Goal: Task Accomplishment & Management: Use online tool/utility

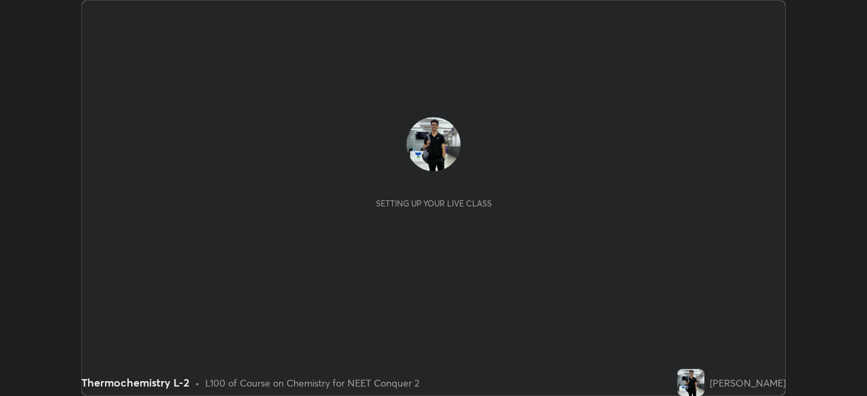
scroll to position [396, 867]
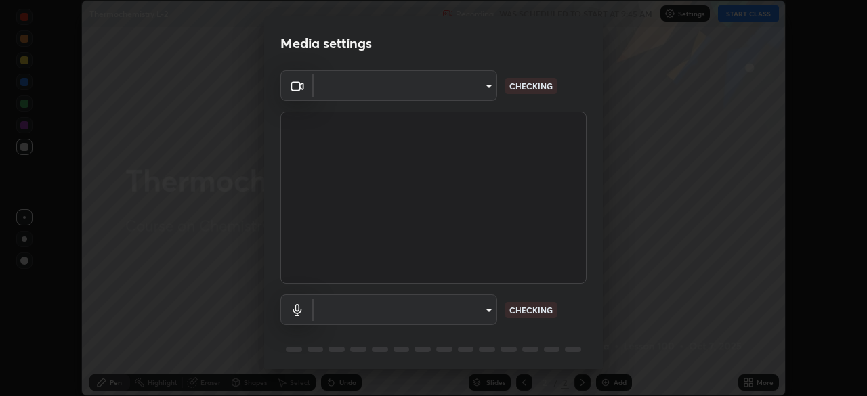
type input "e68af464f7f9ec2662c8dd58f0462b2d9bd4a3adfc91c634b4d9ed550f7d79d6"
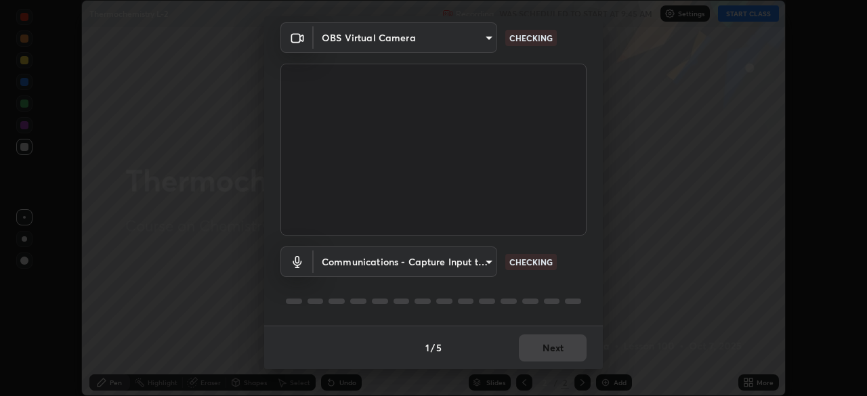
click at [483, 262] on body "Erase all Thermochemistry L-2 Recording WAS SCHEDULED TO START AT 9:45 AM Setti…" at bounding box center [433, 198] width 867 height 396
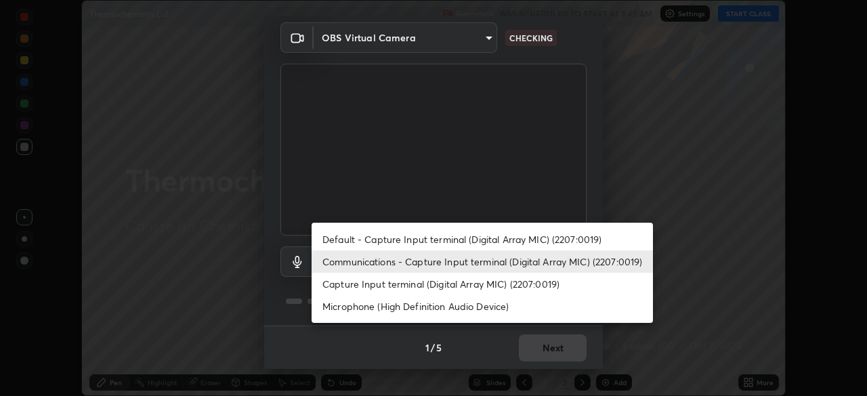
click at [476, 289] on li "Capture Input terminal (Digital Array MIC) (2207:0019)" at bounding box center [483, 284] width 342 height 22
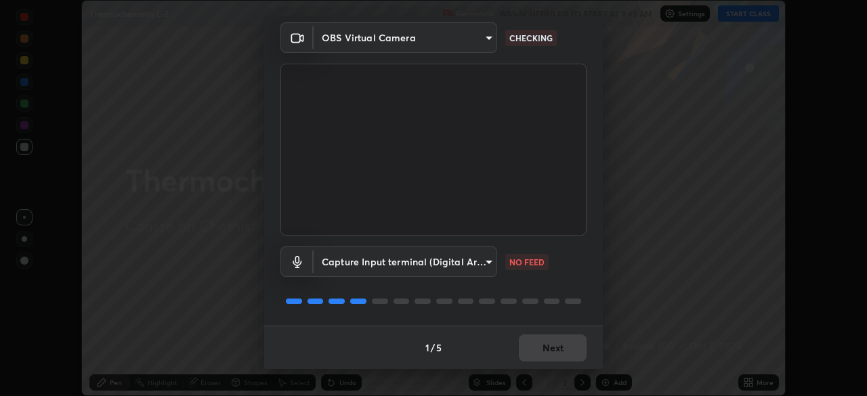
click at [481, 264] on body "Erase all Thermochemistry L-2 Recording WAS SCHEDULED TO START AT 9:45 AM Setti…" at bounding box center [433, 198] width 867 height 396
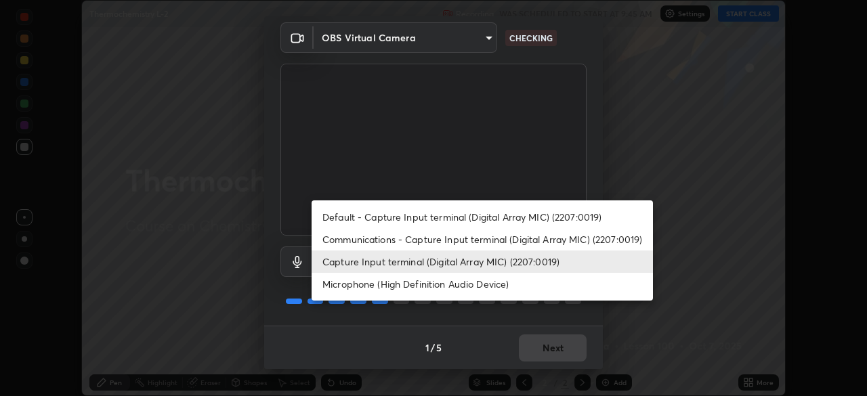
click at [478, 277] on li "Microphone (High Definition Audio Device)" at bounding box center [483, 284] width 342 height 22
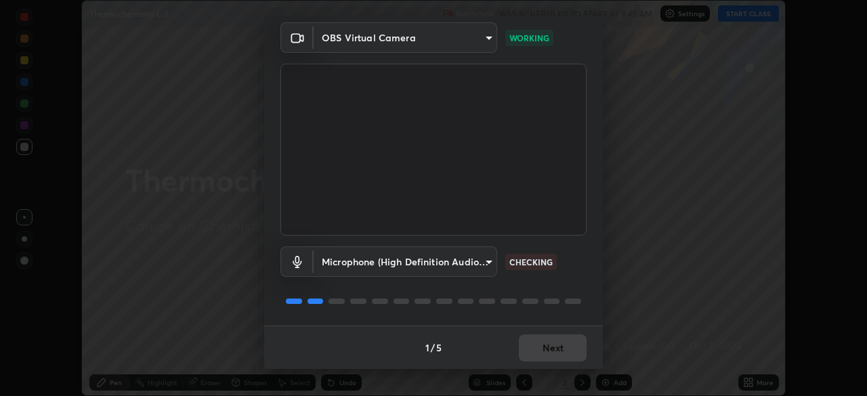
click at [481, 256] on body "Erase all Thermochemistry L-2 Recording WAS SCHEDULED TO START AT 9:45 AM Setti…" at bounding box center [433, 198] width 867 height 396
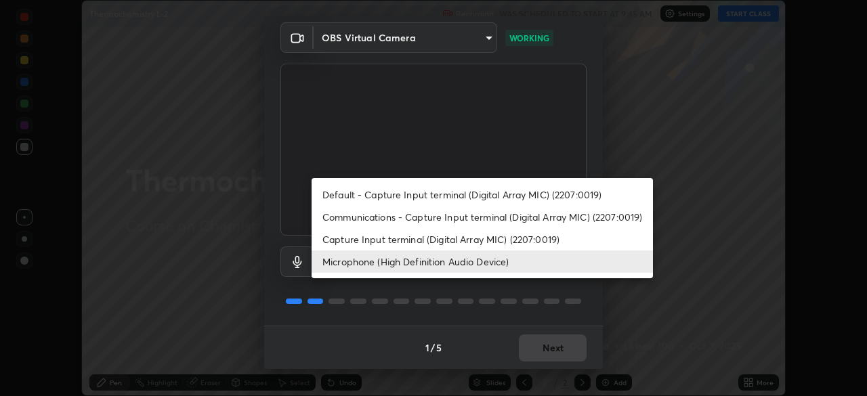
click at [478, 222] on li "Communications - Capture Input terminal (Digital Array MIC) (2207:0019)" at bounding box center [483, 217] width 342 height 22
type input "communications"
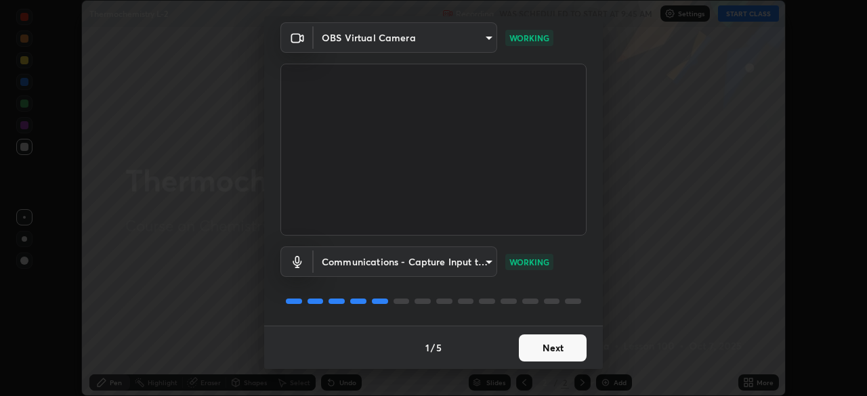
click at [558, 348] on button "Next" at bounding box center [553, 348] width 68 height 27
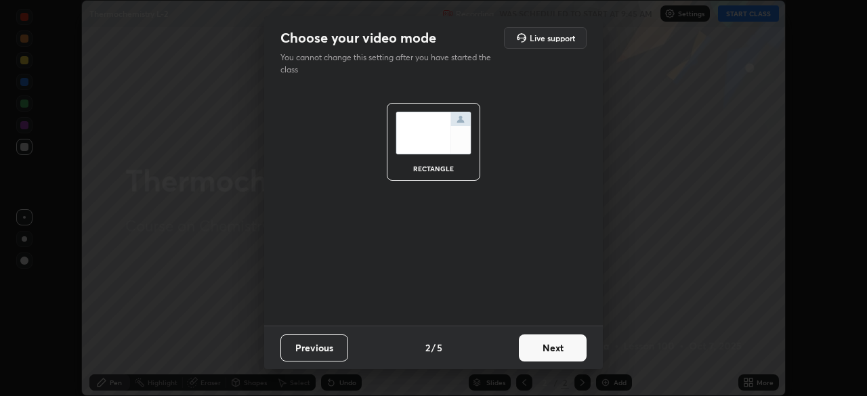
click at [555, 347] on button "Next" at bounding box center [553, 348] width 68 height 27
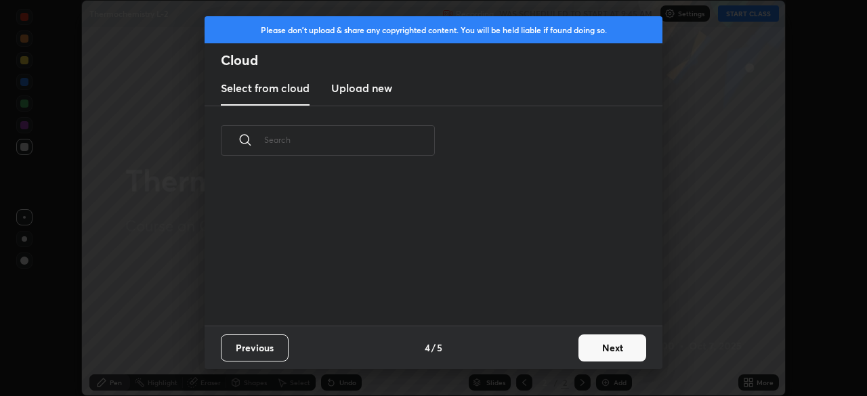
scroll to position [150, 435]
click at [602, 344] on button "Next" at bounding box center [613, 348] width 68 height 27
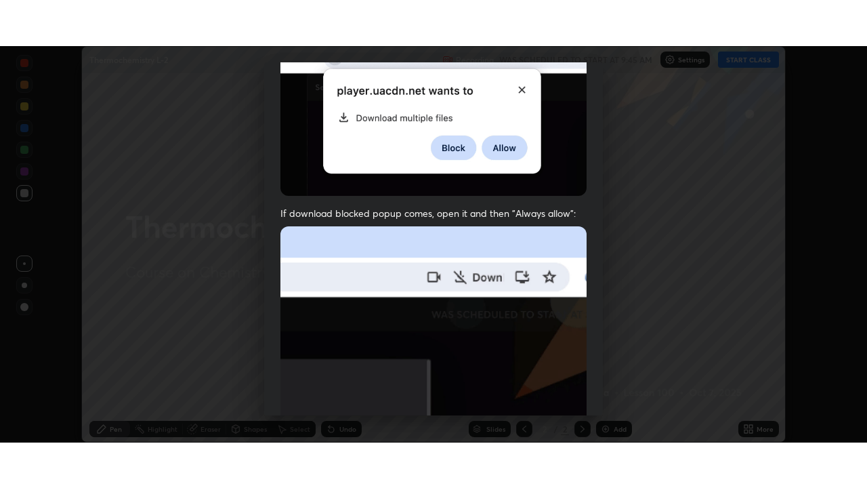
scroll to position [325, 0]
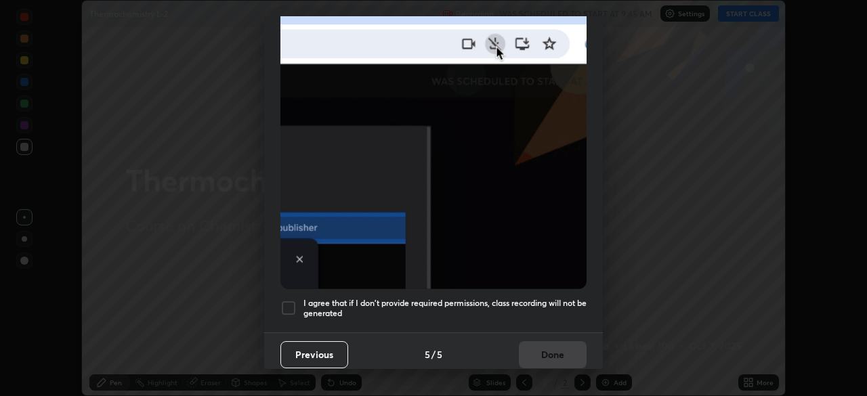
click at [289, 300] on div at bounding box center [289, 308] width 16 height 16
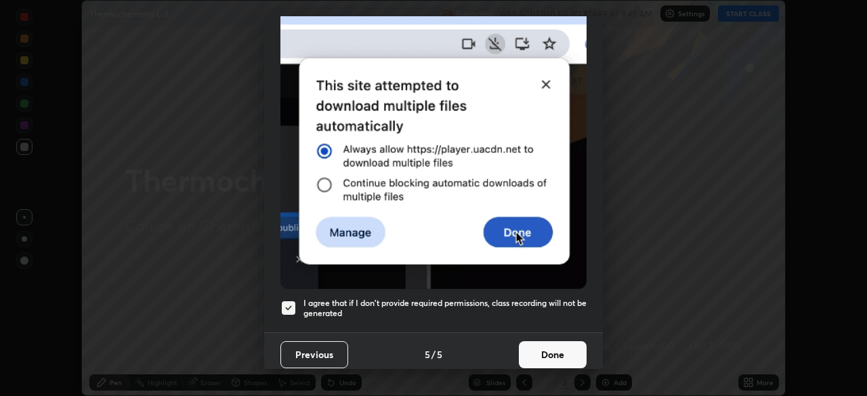
click at [555, 346] on button "Done" at bounding box center [553, 355] width 68 height 27
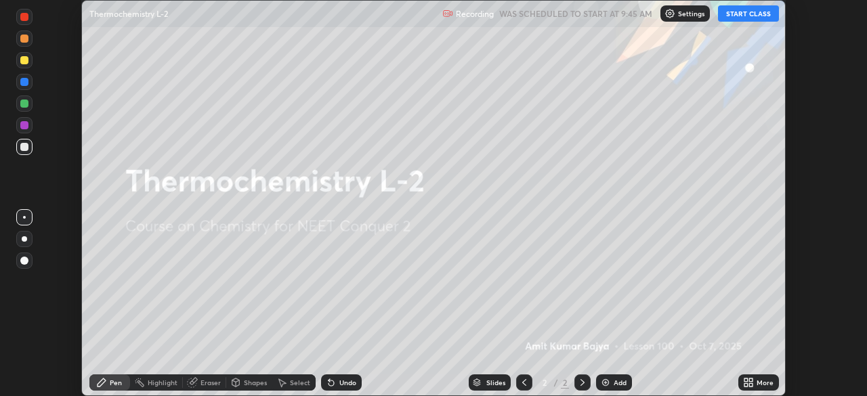
click at [610, 385] on div "Add" at bounding box center [614, 383] width 36 height 16
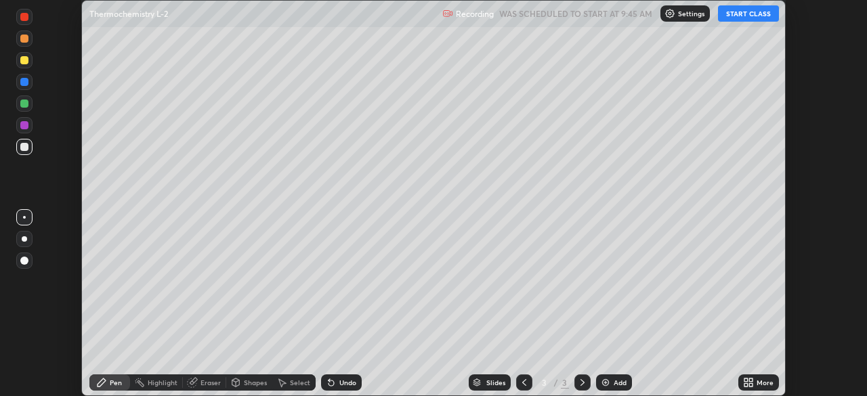
click at [746, 385] on icon at bounding box center [746, 385] width 3 height 3
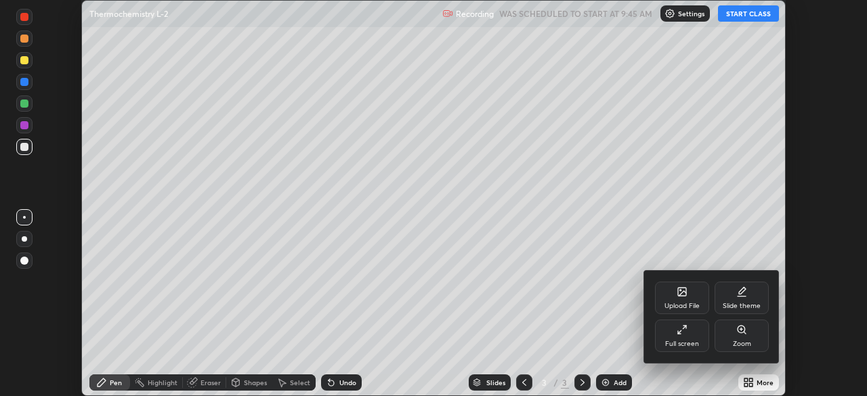
click at [691, 338] on div "Full screen" at bounding box center [682, 336] width 54 height 33
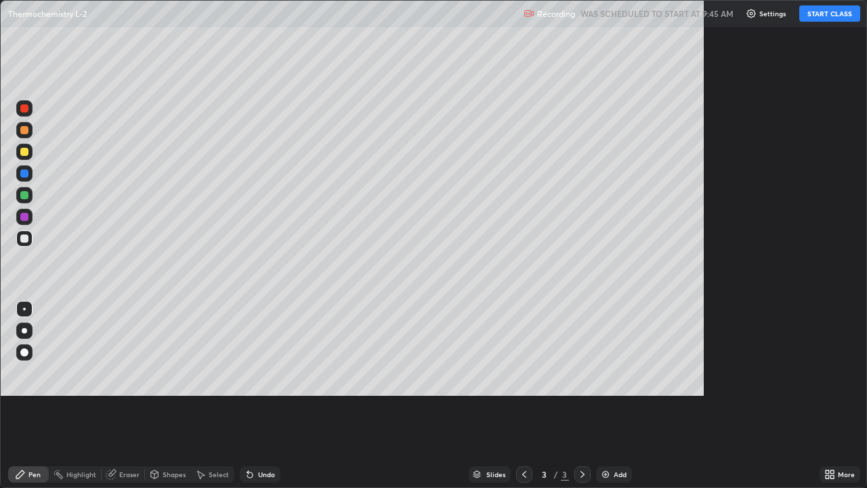
scroll to position [488, 867]
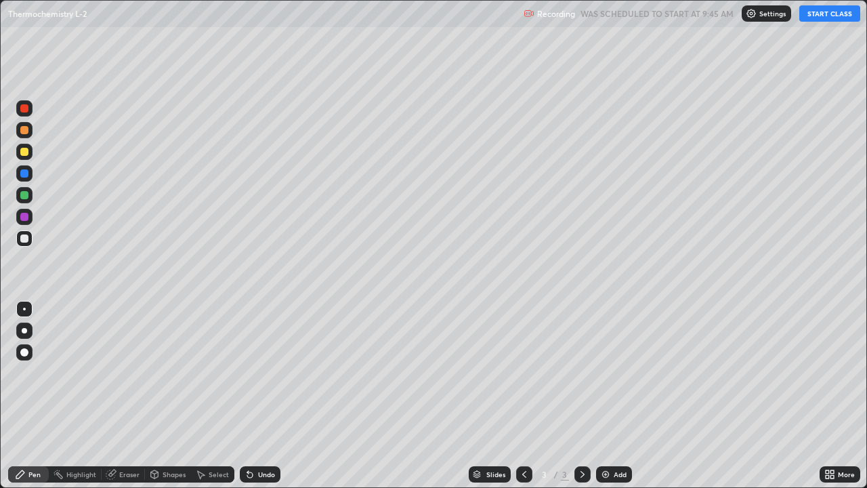
click at [825, 18] on button "START CLASS" at bounding box center [830, 13] width 61 height 16
click at [27, 110] on div at bounding box center [24, 108] width 8 height 8
click at [28, 216] on div at bounding box center [24, 217] width 8 height 8
click at [29, 237] on div at bounding box center [24, 238] width 16 height 16
click at [25, 152] on div at bounding box center [24, 152] width 8 height 8
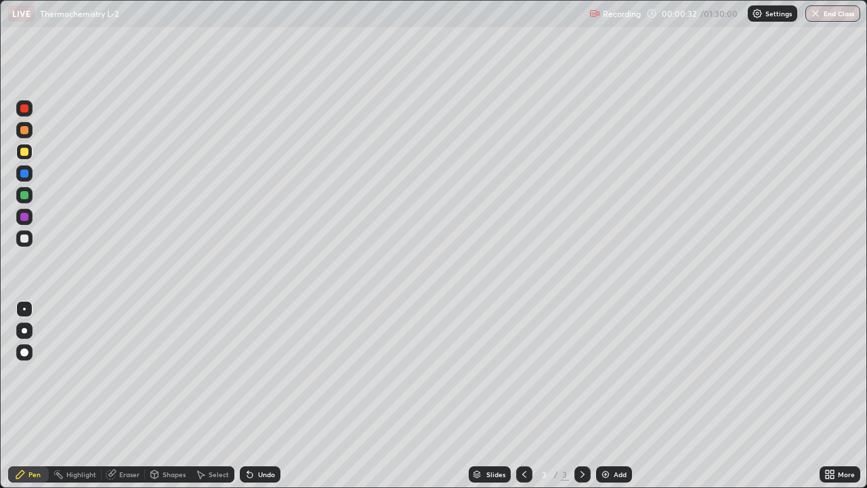
click at [269, 396] on div "Undo" at bounding box center [266, 474] width 17 height 7
click at [271, 396] on div "Undo" at bounding box center [266, 474] width 17 height 7
click at [267, 396] on div "Undo" at bounding box center [266, 474] width 17 height 7
click at [268, 396] on div "Undo" at bounding box center [260, 474] width 41 height 16
click at [269, 396] on div "Undo" at bounding box center [260, 474] width 41 height 16
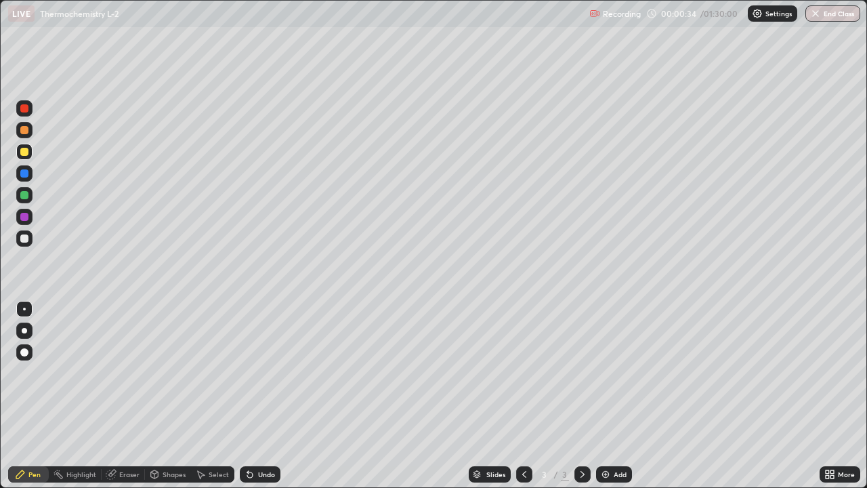
click at [267, 396] on div "Undo" at bounding box center [260, 474] width 41 height 16
click at [265, 396] on div "Undo" at bounding box center [260, 474] width 41 height 16
click at [266, 396] on div "Undo" at bounding box center [260, 474] width 41 height 16
click at [268, 396] on div "Undo" at bounding box center [260, 474] width 41 height 16
click at [264, 396] on div "Undo" at bounding box center [260, 474] width 41 height 16
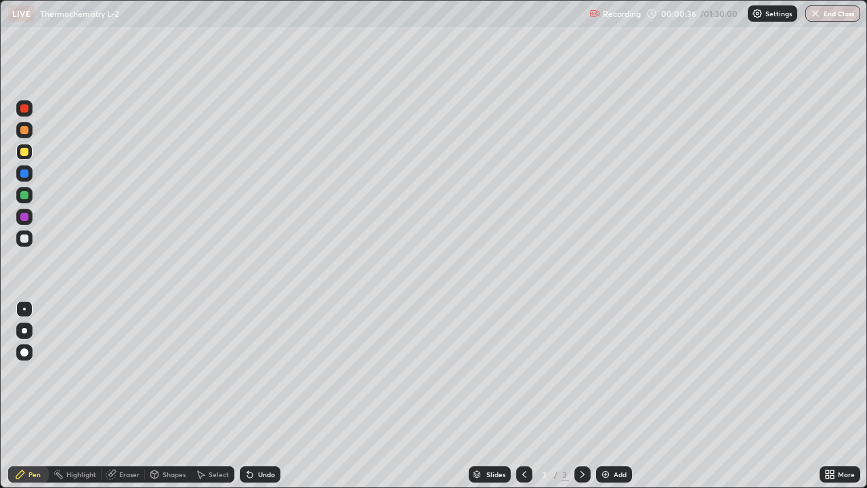
click at [268, 396] on div "Undo" at bounding box center [260, 474] width 41 height 16
click at [26, 195] on div at bounding box center [24, 195] width 8 height 8
click at [30, 239] on div at bounding box center [24, 238] width 16 height 16
click at [32, 196] on div at bounding box center [24, 195] width 16 height 16
click at [30, 218] on div at bounding box center [24, 217] width 16 height 16
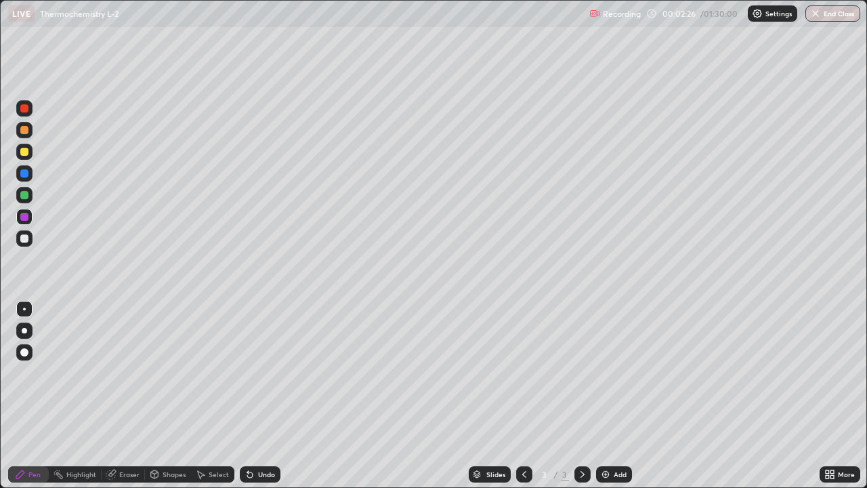
click at [30, 132] on div at bounding box center [24, 130] width 16 height 16
click at [31, 239] on div at bounding box center [24, 238] width 16 height 16
click at [30, 155] on div at bounding box center [24, 152] width 16 height 16
click at [32, 239] on div at bounding box center [24, 238] width 16 height 16
click at [28, 197] on div at bounding box center [24, 195] width 8 height 8
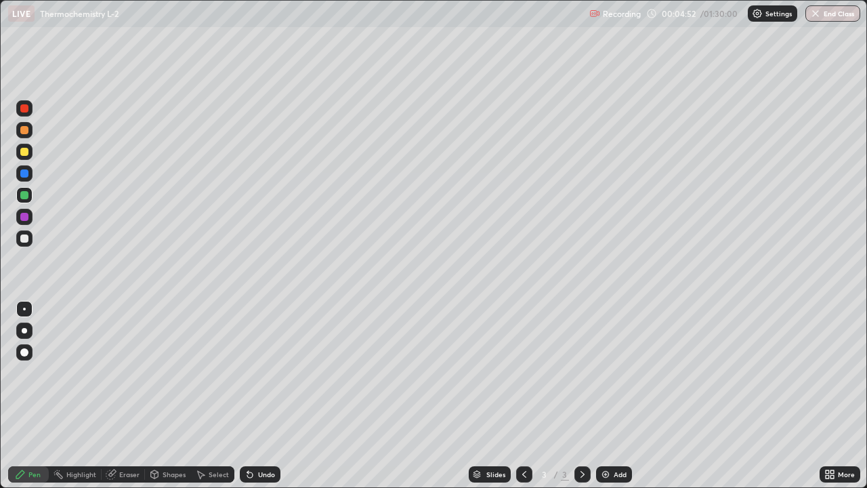
click at [29, 217] on div at bounding box center [24, 217] width 16 height 16
click at [25, 239] on div at bounding box center [24, 238] width 8 height 8
click at [28, 238] on div at bounding box center [24, 238] width 8 height 8
click at [31, 196] on div at bounding box center [24, 195] width 16 height 16
click at [271, 396] on div "Undo" at bounding box center [260, 474] width 41 height 16
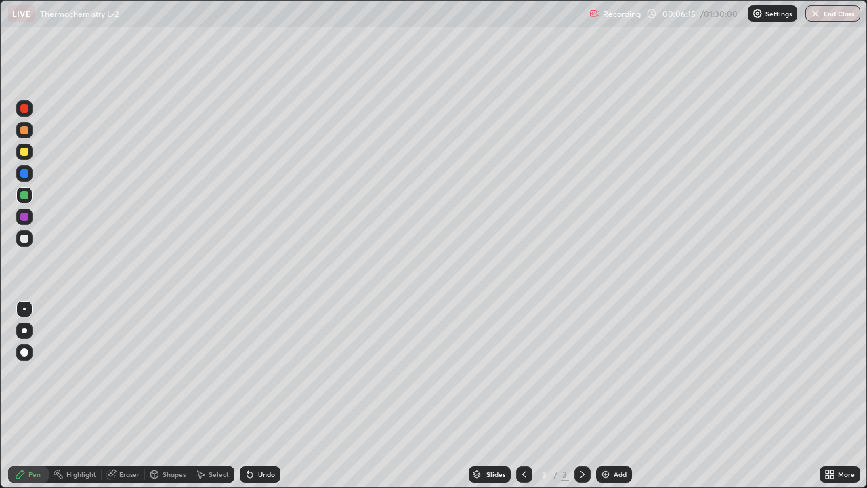
click at [27, 220] on div at bounding box center [24, 217] width 8 height 8
click at [30, 237] on div at bounding box center [24, 238] width 16 height 16
click at [30, 195] on div at bounding box center [24, 195] width 16 height 16
click at [619, 396] on div "Add" at bounding box center [620, 474] width 13 height 7
click at [25, 108] on div at bounding box center [24, 108] width 8 height 8
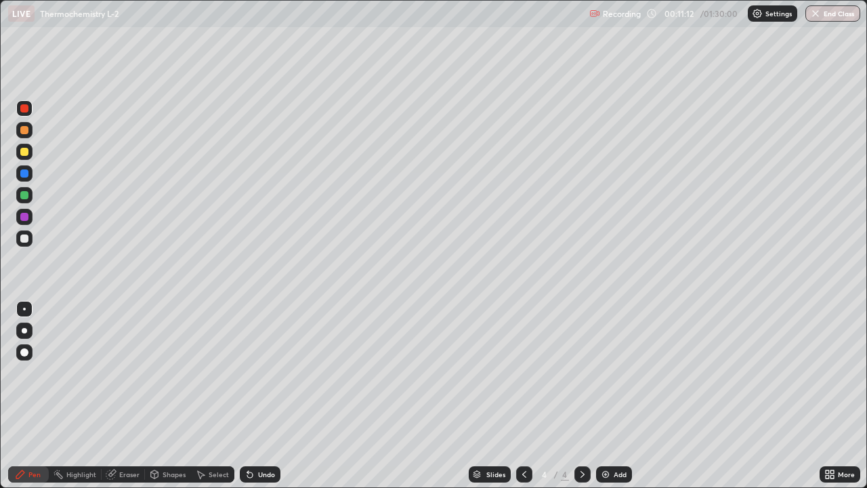
click at [24, 331] on div at bounding box center [24, 330] width 5 height 5
click at [27, 196] on div at bounding box center [24, 195] width 8 height 8
click at [32, 150] on div at bounding box center [24, 152] width 16 height 16
click at [31, 306] on div at bounding box center [24, 309] width 16 height 16
click at [30, 219] on div at bounding box center [24, 217] width 16 height 16
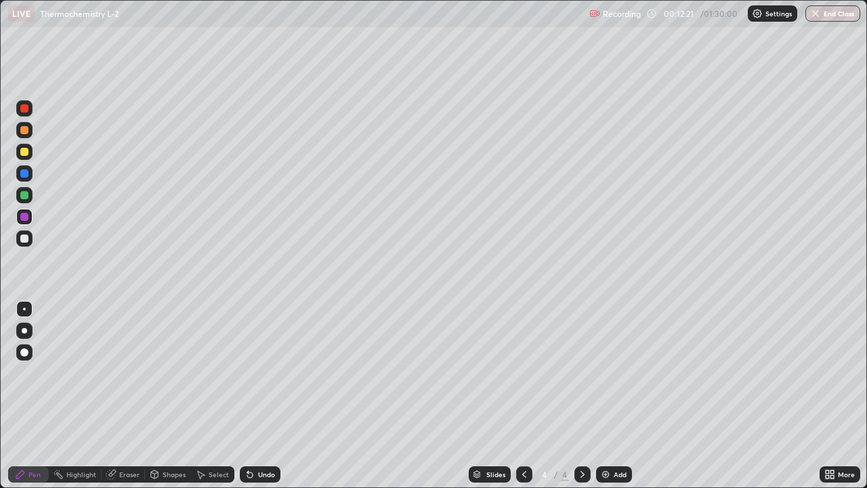
click at [31, 238] on div at bounding box center [24, 238] width 16 height 16
click at [28, 157] on div at bounding box center [24, 152] width 16 height 16
click at [30, 152] on div at bounding box center [24, 152] width 16 height 16
click at [27, 194] on div at bounding box center [24, 195] width 8 height 8
click at [25, 220] on div at bounding box center [24, 217] width 8 height 8
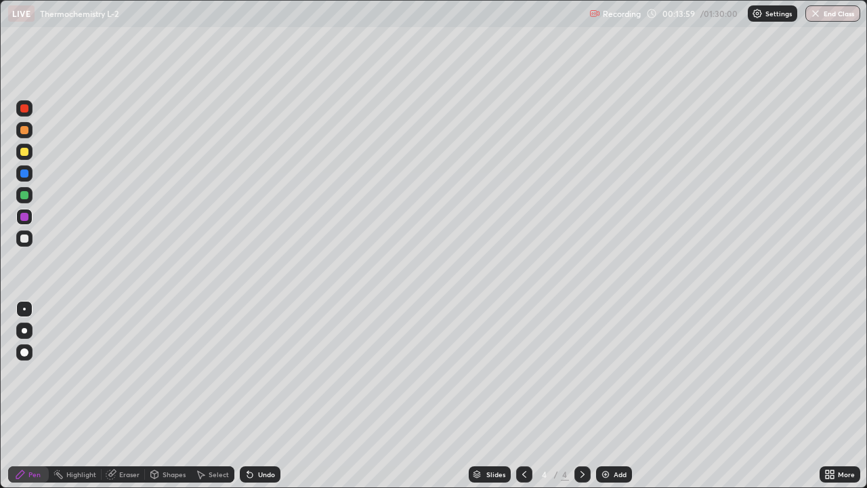
click at [30, 193] on div at bounding box center [24, 195] width 16 height 16
click at [29, 239] on div at bounding box center [24, 238] width 16 height 16
click at [25, 195] on div at bounding box center [24, 195] width 8 height 8
click at [258, 396] on div "Undo" at bounding box center [260, 474] width 41 height 16
click at [265, 396] on div "Undo" at bounding box center [266, 474] width 17 height 7
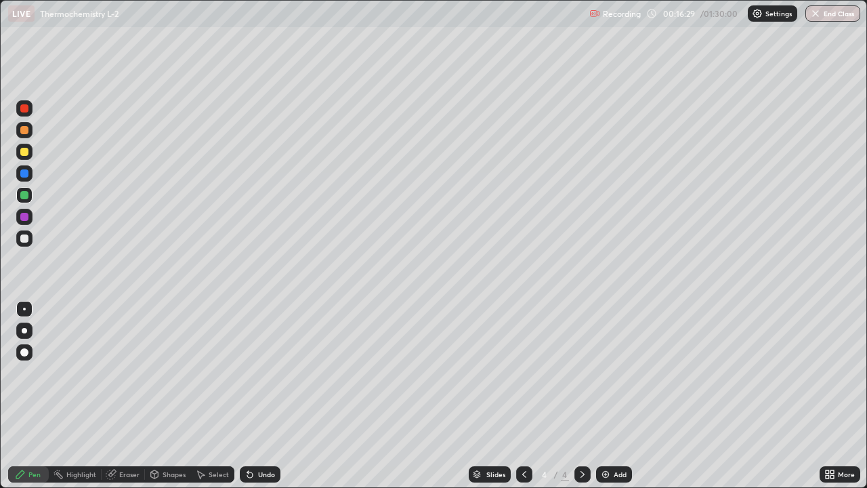
click at [30, 237] on div at bounding box center [24, 238] width 16 height 16
click at [30, 110] on div at bounding box center [24, 108] width 16 height 16
click at [28, 237] on div at bounding box center [24, 238] width 8 height 8
click at [29, 131] on div at bounding box center [24, 130] width 16 height 16
click at [29, 241] on div at bounding box center [24, 238] width 16 height 16
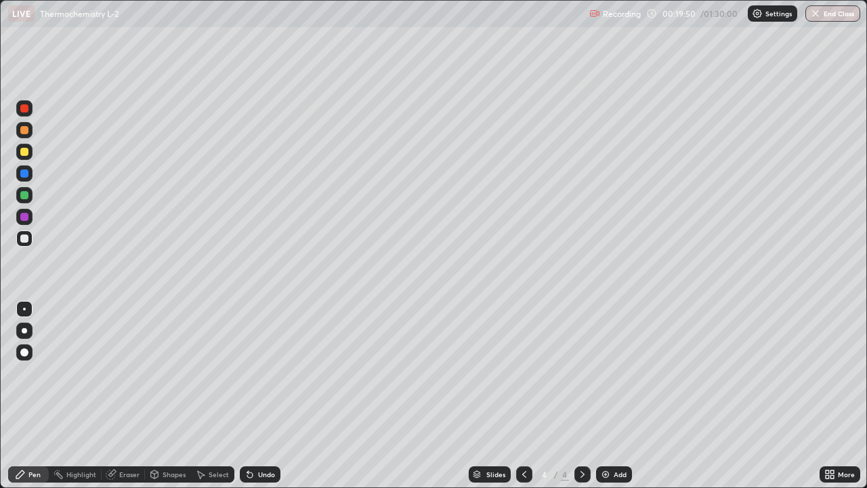
click at [30, 214] on div at bounding box center [24, 217] width 16 height 16
click at [27, 174] on div at bounding box center [24, 173] width 8 height 8
click at [28, 217] on div at bounding box center [24, 217] width 8 height 8
click at [26, 173] on div at bounding box center [24, 173] width 8 height 8
click at [30, 155] on div at bounding box center [24, 152] width 16 height 16
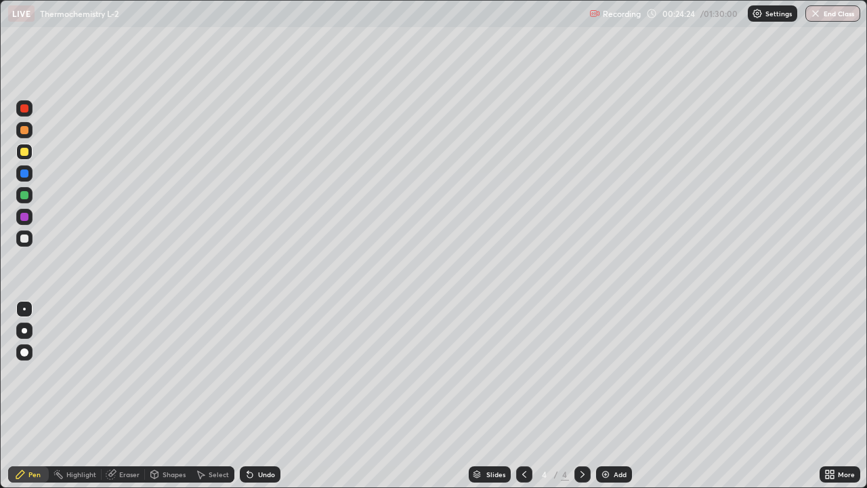
click at [27, 239] on div at bounding box center [24, 238] width 8 height 8
click at [271, 396] on div "Undo" at bounding box center [266, 474] width 17 height 7
click at [272, 396] on div "Undo" at bounding box center [266, 474] width 17 height 7
click at [271, 396] on div "Undo" at bounding box center [266, 474] width 17 height 7
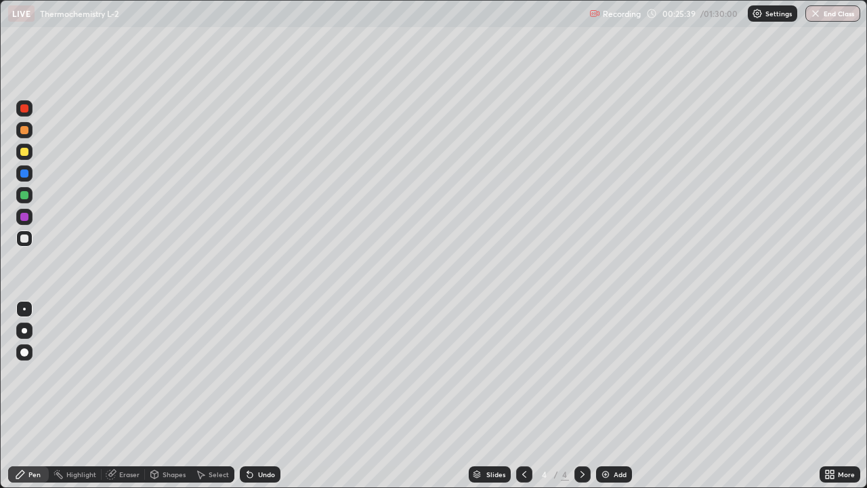
click at [274, 396] on div "Undo" at bounding box center [260, 474] width 41 height 16
click at [268, 396] on div "Undo" at bounding box center [266, 474] width 17 height 7
click at [270, 396] on div "Undo" at bounding box center [266, 474] width 17 height 7
click at [266, 396] on div "Undo" at bounding box center [266, 474] width 17 height 7
click at [34, 109] on div at bounding box center [25, 109] width 22 height 22
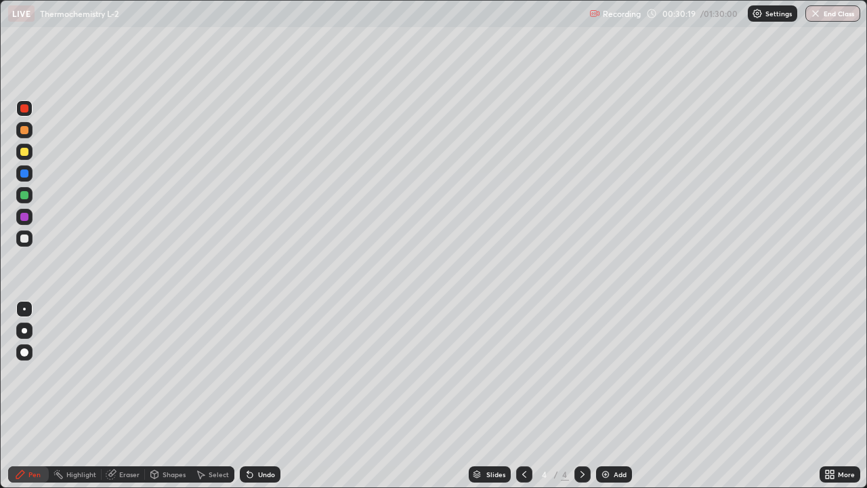
click at [581, 396] on icon at bounding box center [582, 474] width 11 height 11
click at [623, 396] on div "Add" at bounding box center [620, 474] width 13 height 7
click at [26, 152] on div at bounding box center [24, 152] width 8 height 8
click at [30, 214] on div at bounding box center [24, 217] width 16 height 16
click at [26, 197] on div at bounding box center [24, 195] width 8 height 8
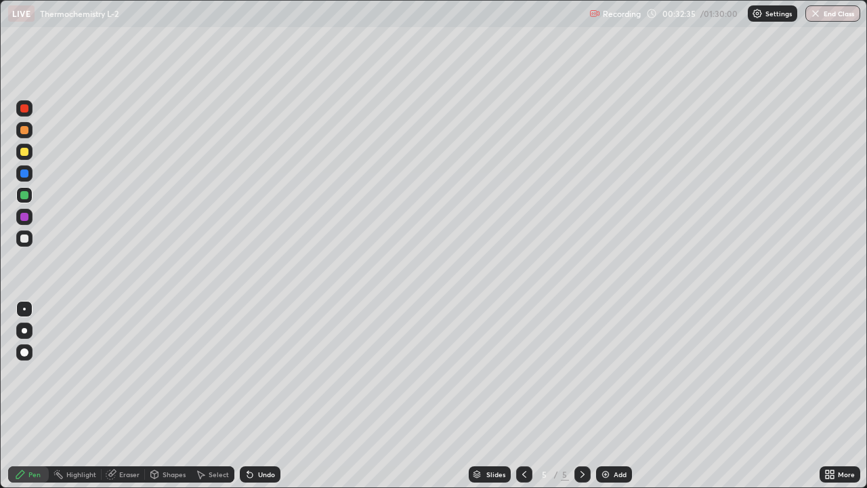
click at [30, 216] on div at bounding box center [24, 217] width 16 height 16
click at [25, 239] on div at bounding box center [24, 238] width 8 height 8
click at [25, 109] on div at bounding box center [24, 108] width 8 height 8
click at [27, 217] on div at bounding box center [24, 217] width 8 height 8
click at [267, 396] on div "Undo" at bounding box center [266, 474] width 17 height 7
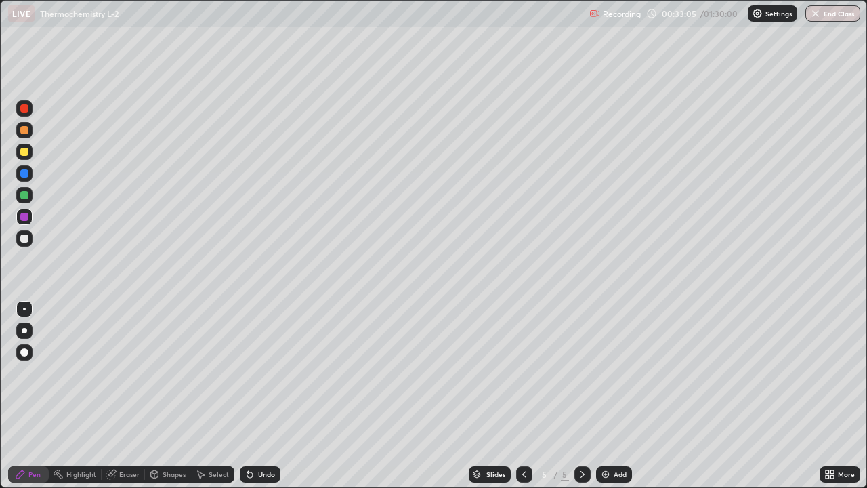
click at [267, 396] on div "Undo" at bounding box center [266, 474] width 17 height 7
click at [29, 152] on div at bounding box center [24, 152] width 16 height 16
click at [30, 195] on div at bounding box center [24, 195] width 16 height 16
click at [25, 239] on div at bounding box center [24, 238] width 8 height 8
click at [28, 154] on div at bounding box center [24, 152] width 8 height 8
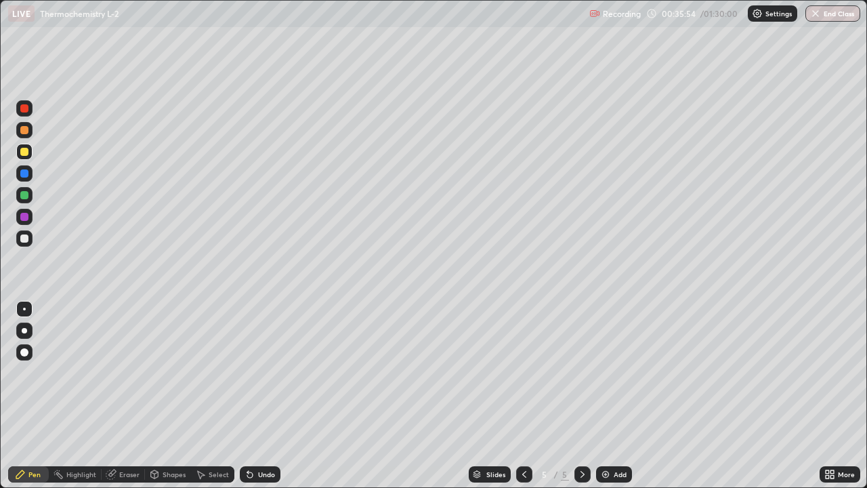
click at [30, 240] on div at bounding box center [24, 238] width 16 height 16
click at [271, 396] on div "Undo" at bounding box center [266, 474] width 17 height 7
click at [266, 396] on div "Undo" at bounding box center [266, 474] width 17 height 7
click at [31, 217] on div at bounding box center [24, 217] width 16 height 16
click at [26, 111] on div at bounding box center [24, 108] width 8 height 8
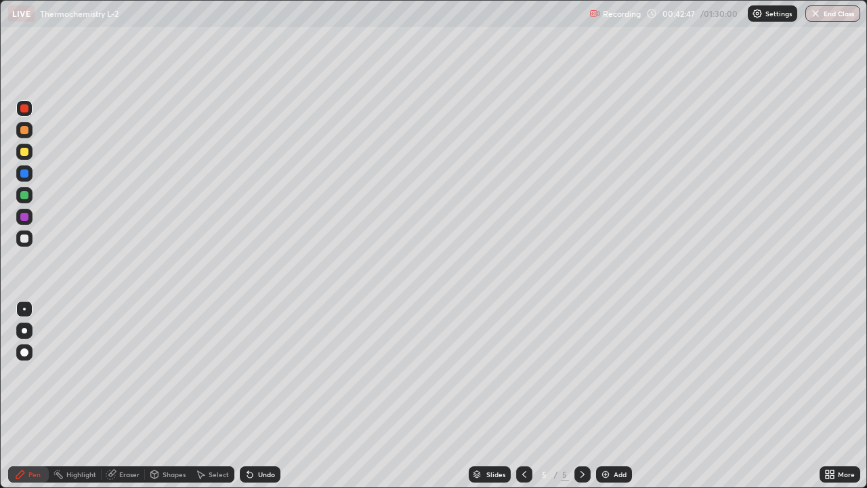
click at [28, 237] on div at bounding box center [24, 238] width 8 height 8
click at [27, 175] on div at bounding box center [24, 173] width 8 height 8
click at [25, 195] on div at bounding box center [24, 195] width 8 height 8
click at [28, 241] on div at bounding box center [24, 238] width 16 height 16
click at [261, 396] on div "Undo" at bounding box center [266, 474] width 17 height 7
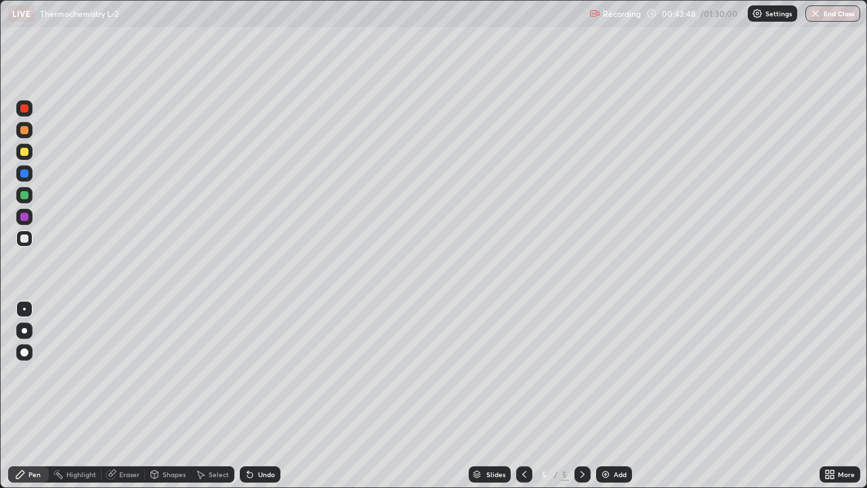
click at [262, 396] on div "Undo" at bounding box center [266, 474] width 17 height 7
click at [270, 396] on div "Undo" at bounding box center [266, 474] width 17 height 7
click at [266, 396] on div "Undo" at bounding box center [266, 474] width 17 height 7
click at [30, 214] on div at bounding box center [24, 217] width 16 height 16
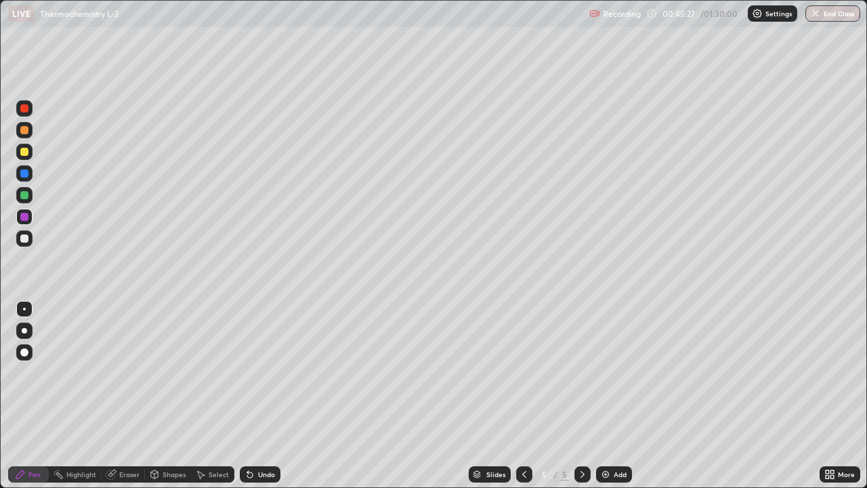
click at [25, 195] on div at bounding box center [24, 195] width 8 height 8
click at [617, 396] on div "Add" at bounding box center [620, 474] width 13 height 7
click at [31, 111] on div at bounding box center [24, 108] width 16 height 16
click at [26, 153] on div at bounding box center [24, 152] width 8 height 8
click at [28, 132] on div at bounding box center [24, 130] width 8 height 8
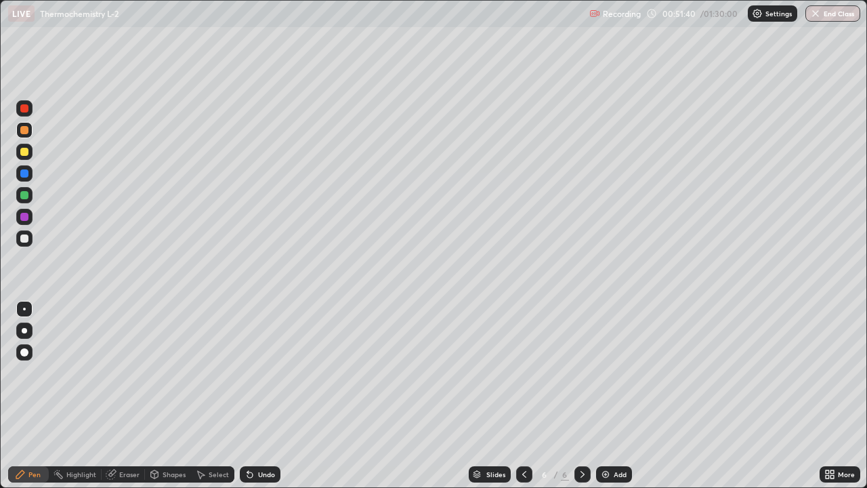
click at [28, 196] on div at bounding box center [24, 195] width 8 height 8
click at [31, 216] on div at bounding box center [24, 217] width 16 height 16
click at [259, 396] on div "Undo" at bounding box center [266, 474] width 17 height 7
click at [266, 396] on div "Undo" at bounding box center [266, 474] width 17 height 7
click at [29, 237] on div at bounding box center [24, 238] width 16 height 16
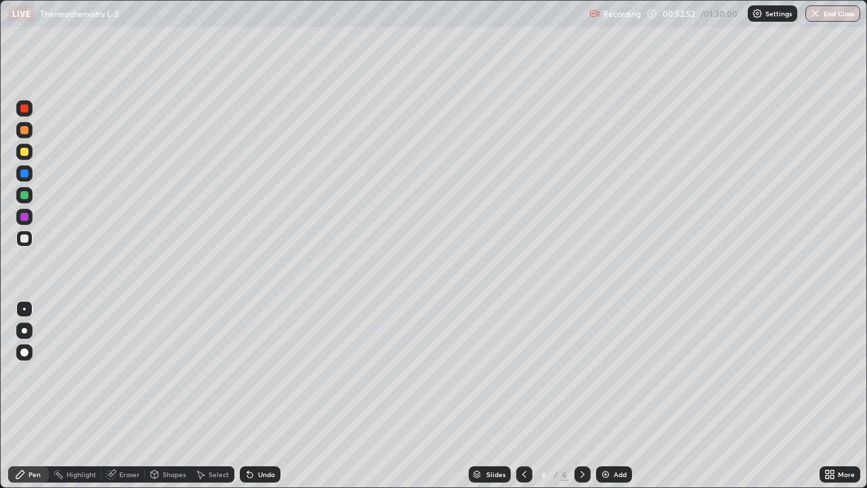
click at [31, 197] on div at bounding box center [24, 195] width 16 height 16
click at [523, 396] on icon at bounding box center [524, 474] width 11 height 11
click at [581, 396] on icon at bounding box center [582, 474] width 11 height 11
click at [28, 237] on div at bounding box center [24, 238] width 8 height 8
click at [267, 396] on div "Undo" at bounding box center [266, 474] width 17 height 7
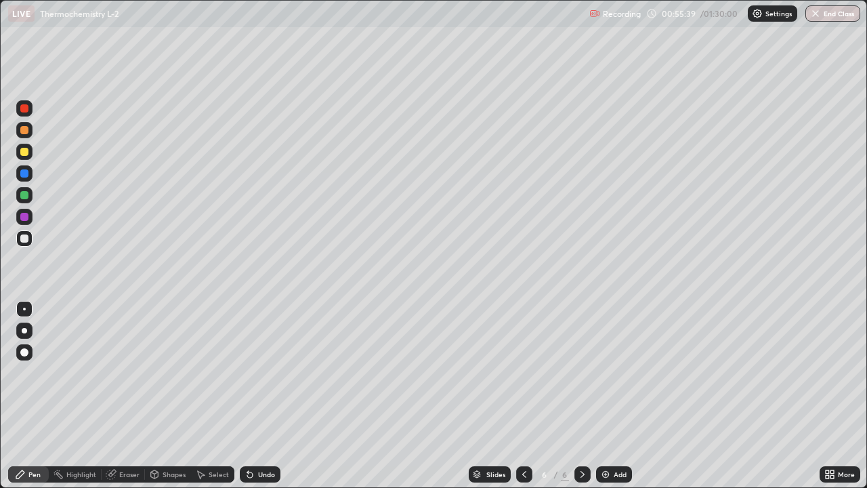
click at [523, 396] on icon at bounding box center [524, 474] width 11 height 11
click at [581, 396] on icon at bounding box center [583, 474] width 4 height 7
click at [32, 197] on div at bounding box center [24, 195] width 16 height 16
click at [26, 241] on div at bounding box center [24, 238] width 8 height 8
click at [26, 220] on div at bounding box center [24, 217] width 8 height 8
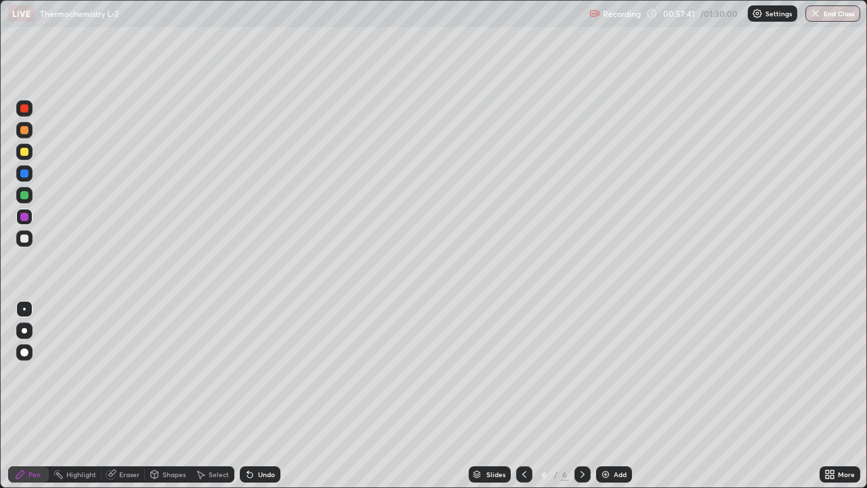
click at [28, 193] on div at bounding box center [24, 195] width 8 height 8
click at [271, 396] on div "Undo" at bounding box center [266, 474] width 17 height 7
click at [30, 238] on div at bounding box center [24, 238] width 16 height 16
click at [32, 174] on div at bounding box center [24, 173] width 16 height 16
click at [273, 396] on div "Undo" at bounding box center [266, 474] width 17 height 7
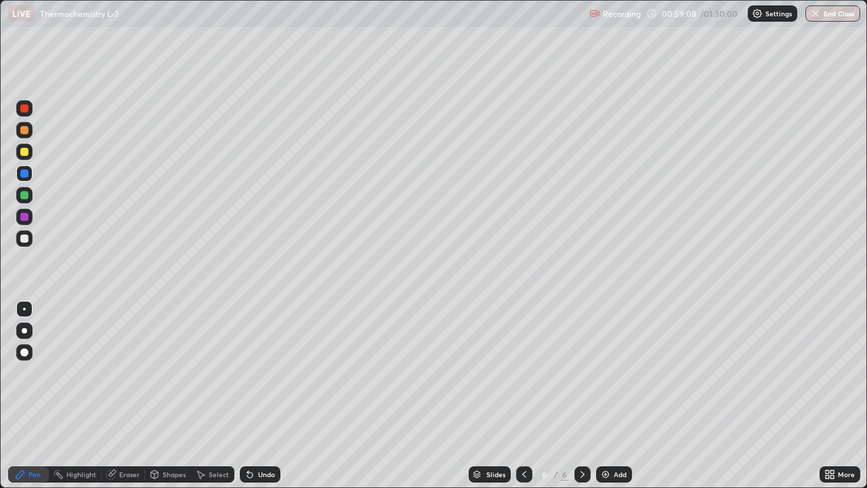
click at [25, 152] on div at bounding box center [24, 152] width 8 height 8
click at [25, 108] on div at bounding box center [24, 108] width 8 height 8
click at [25, 196] on div at bounding box center [24, 195] width 8 height 8
click at [249, 396] on div "Undo" at bounding box center [260, 474] width 41 height 16
click at [251, 396] on icon at bounding box center [250, 474] width 11 height 11
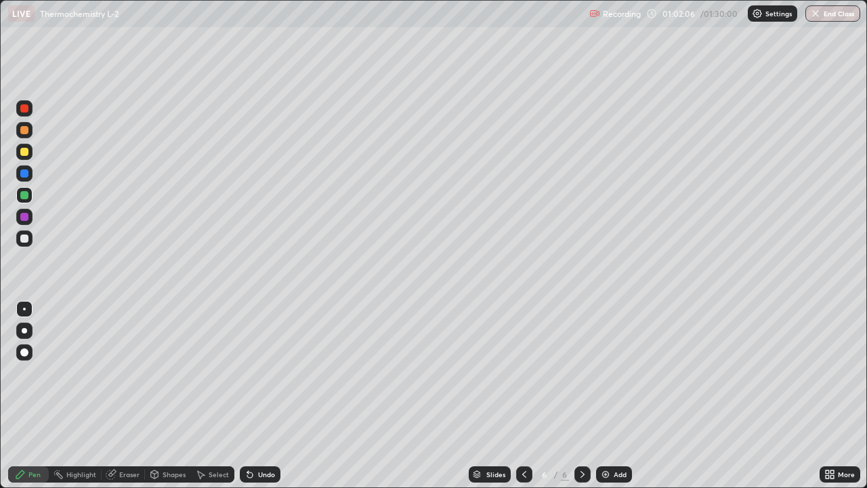
click at [253, 396] on div "Undo" at bounding box center [260, 474] width 41 height 16
click at [25, 217] on div at bounding box center [24, 217] width 8 height 8
click at [24, 237] on div at bounding box center [24, 238] width 8 height 8
click at [523, 396] on icon at bounding box center [524, 474] width 11 height 11
click at [525, 396] on icon at bounding box center [524, 474] width 11 height 11
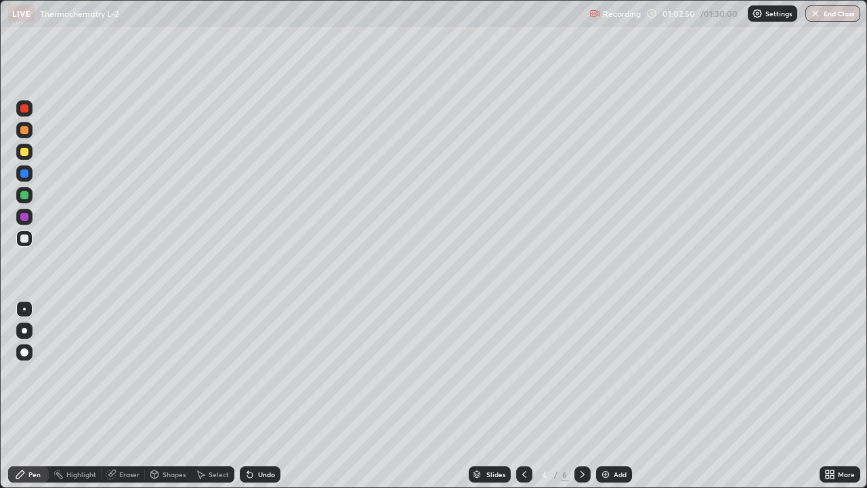
click at [582, 396] on icon at bounding box center [582, 474] width 11 height 11
click at [581, 396] on icon at bounding box center [582, 474] width 11 height 11
click at [270, 396] on div "Undo" at bounding box center [266, 474] width 17 height 7
click at [29, 219] on div at bounding box center [24, 217] width 16 height 16
click at [270, 396] on div "Undo" at bounding box center [266, 474] width 17 height 7
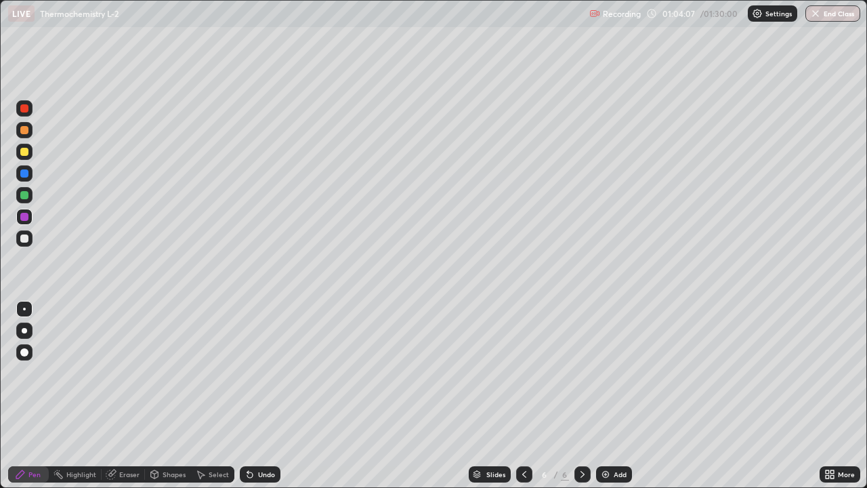
click at [27, 155] on div at bounding box center [24, 152] width 8 height 8
click at [25, 130] on div at bounding box center [24, 130] width 8 height 8
click at [30, 239] on div at bounding box center [24, 238] width 16 height 16
click at [29, 197] on div at bounding box center [24, 195] width 16 height 16
click at [617, 396] on div "Add" at bounding box center [620, 474] width 13 height 7
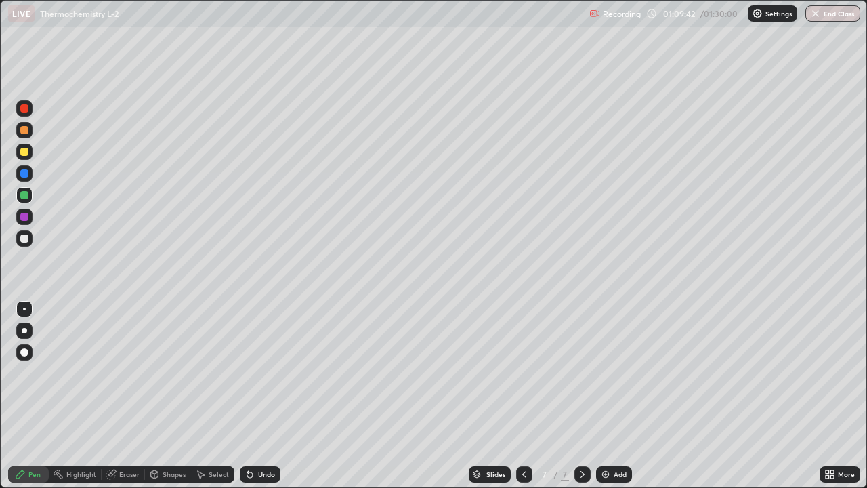
click at [30, 109] on div at bounding box center [24, 108] width 16 height 16
click at [24, 331] on div at bounding box center [24, 330] width 5 height 5
click at [27, 218] on div at bounding box center [24, 217] width 8 height 8
click at [30, 152] on div at bounding box center [24, 152] width 16 height 16
click at [30, 304] on div at bounding box center [24, 309] width 16 height 16
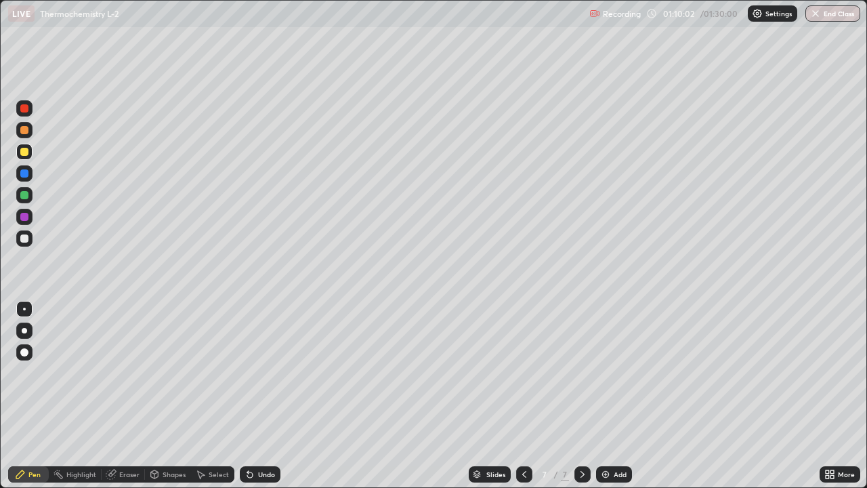
click at [31, 109] on div at bounding box center [24, 108] width 16 height 16
click at [30, 195] on div at bounding box center [24, 195] width 16 height 16
click at [25, 130] on div at bounding box center [24, 130] width 8 height 8
click at [28, 158] on div at bounding box center [24, 152] width 16 height 16
click at [26, 129] on div at bounding box center [24, 130] width 8 height 8
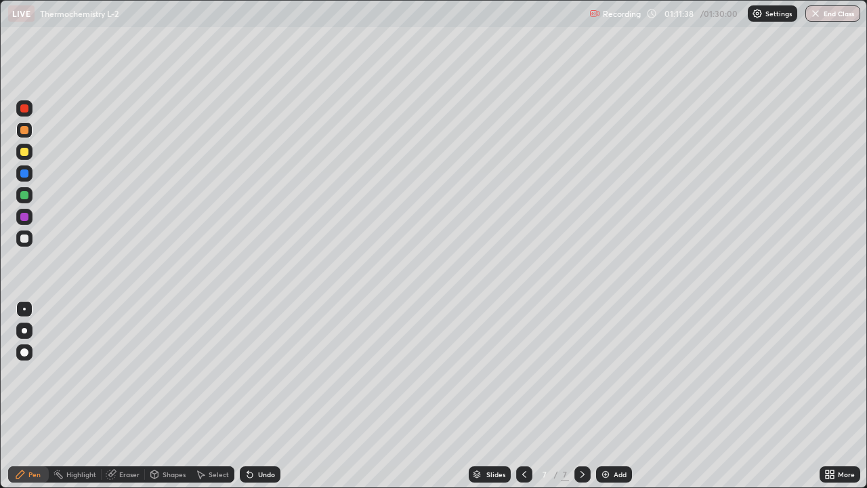
click at [26, 194] on div at bounding box center [24, 195] width 8 height 8
click at [269, 396] on div "Undo" at bounding box center [266, 474] width 17 height 7
click at [29, 239] on div at bounding box center [24, 238] width 16 height 16
click at [30, 193] on div at bounding box center [24, 195] width 16 height 16
click at [26, 238] on div at bounding box center [24, 238] width 8 height 8
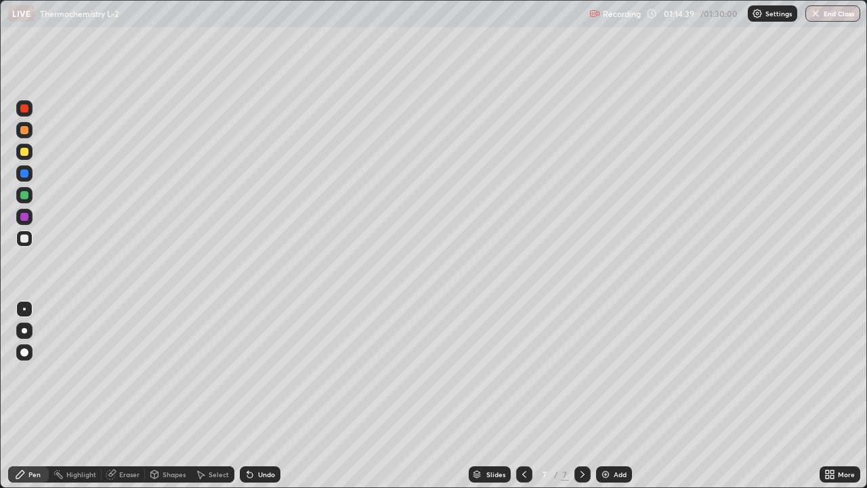
click at [30, 215] on div at bounding box center [24, 217] width 16 height 16
click at [268, 396] on div "Undo" at bounding box center [260, 474] width 41 height 16
click at [25, 152] on div at bounding box center [24, 152] width 8 height 8
click at [31, 217] on div at bounding box center [24, 217] width 16 height 16
click at [27, 197] on div at bounding box center [24, 195] width 8 height 8
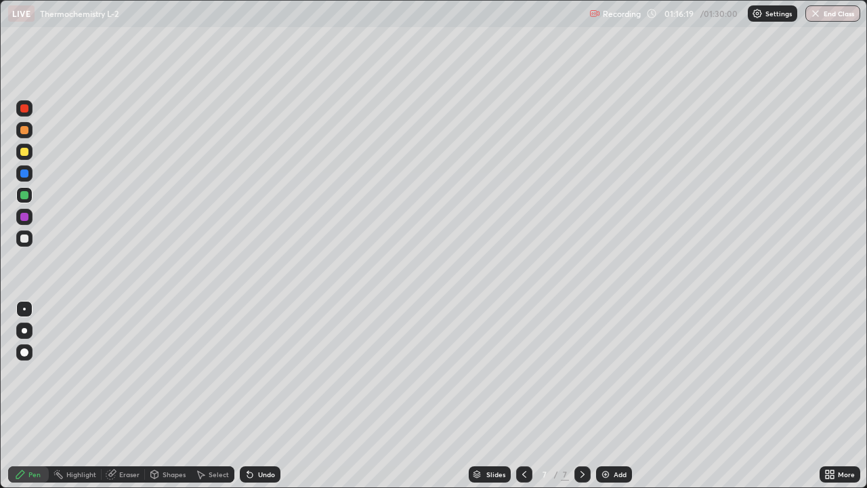
click at [31, 237] on div at bounding box center [24, 238] width 16 height 16
click at [31, 155] on div at bounding box center [24, 152] width 16 height 16
click at [30, 239] on div at bounding box center [24, 238] width 16 height 16
click at [30, 216] on div at bounding box center [24, 217] width 16 height 16
click at [27, 173] on div at bounding box center [24, 173] width 8 height 8
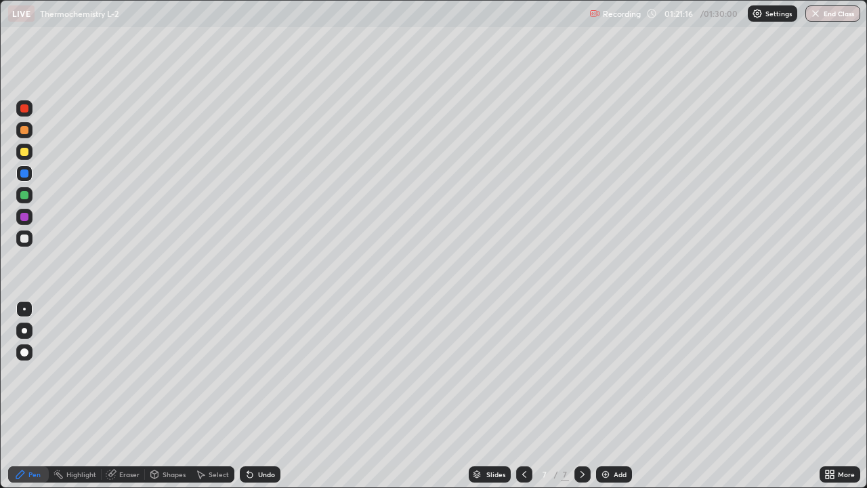
click at [35, 215] on div at bounding box center [25, 217] width 22 height 22
click at [211, 396] on div "Select" at bounding box center [212, 474] width 43 height 16
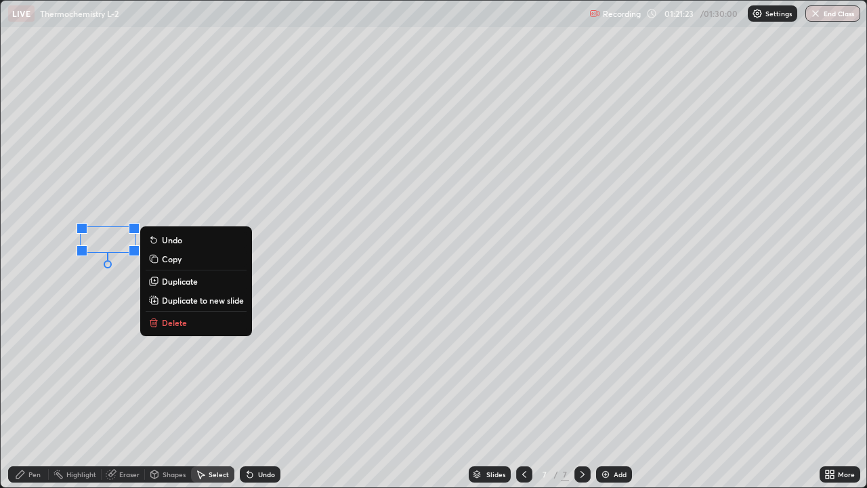
click at [124, 336] on div "0 ° Undo Copy Duplicate Duplicate to new slide Delete" at bounding box center [434, 244] width 866 height 487
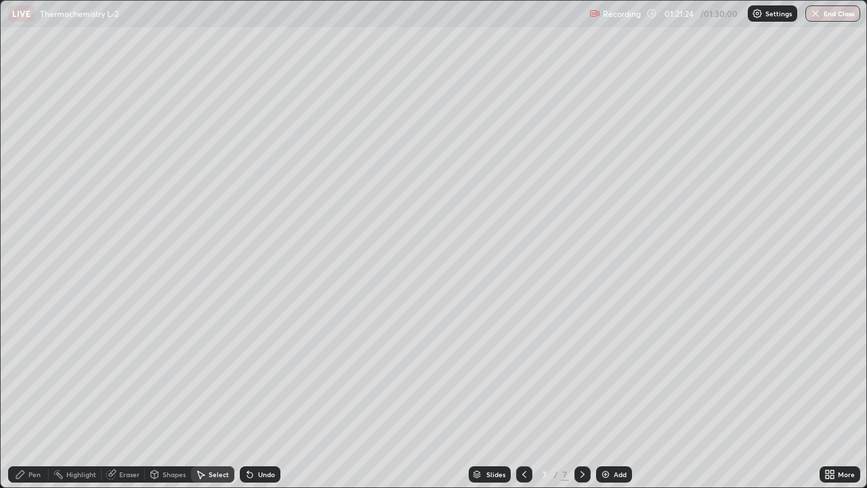
click at [69, 396] on div "Highlight" at bounding box center [75, 474] width 53 height 16
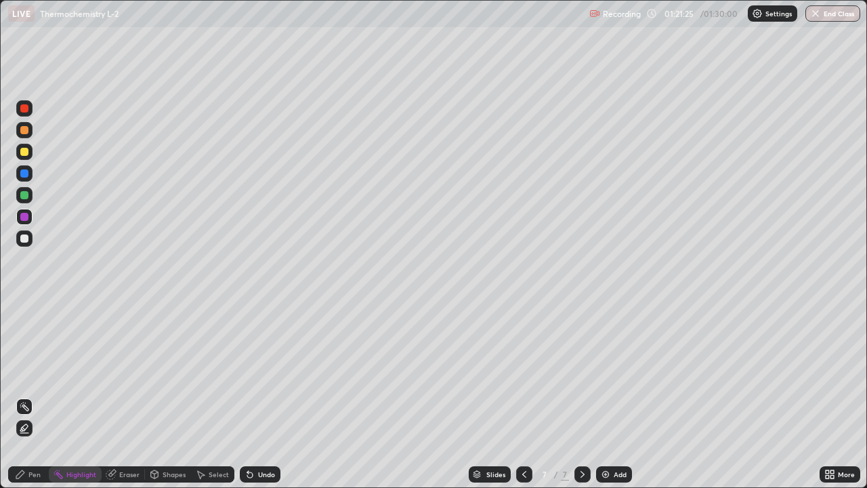
click at [41, 396] on div "Pen" at bounding box center [28, 474] width 41 height 16
click at [30, 192] on div at bounding box center [24, 195] width 16 height 16
click at [30, 153] on div at bounding box center [24, 152] width 16 height 16
click at [29, 239] on div at bounding box center [24, 238] width 16 height 16
click at [258, 396] on div "Undo" at bounding box center [260, 474] width 41 height 16
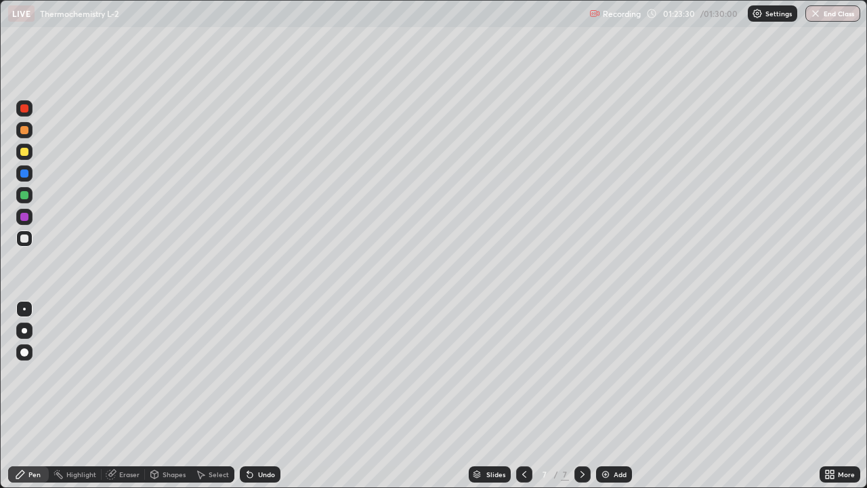
click at [260, 396] on div "Undo" at bounding box center [260, 474] width 41 height 16
click at [261, 396] on div "Undo" at bounding box center [260, 474] width 41 height 16
click at [31, 196] on div at bounding box center [24, 195] width 16 height 16
click at [273, 396] on div "Undo" at bounding box center [266, 474] width 17 height 7
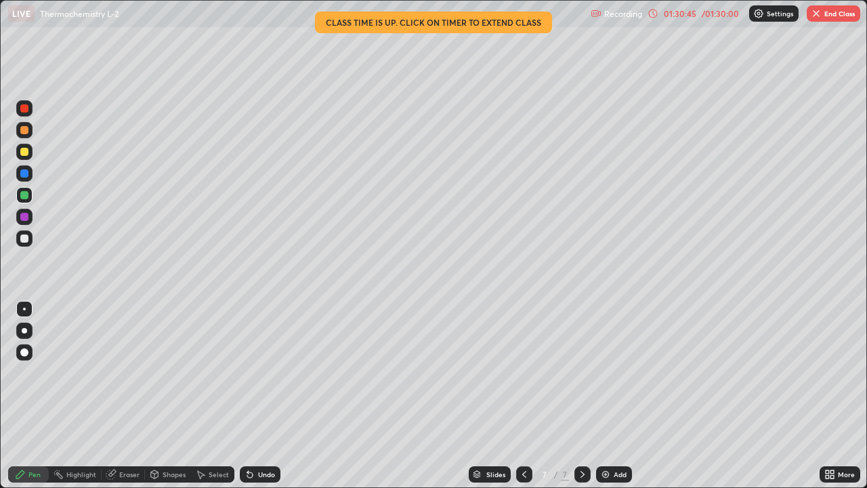
click at [726, 16] on div "/ 01:30:00" at bounding box center [720, 13] width 42 height 8
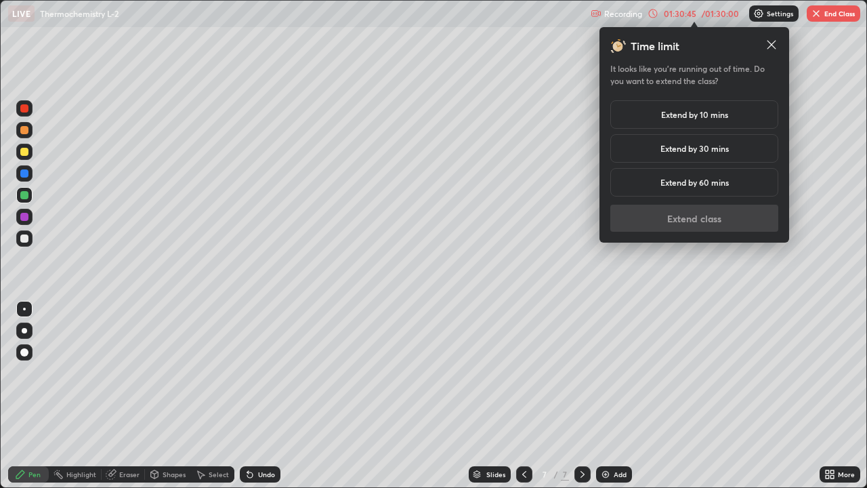
click at [703, 113] on h5 "Extend by 10 mins" at bounding box center [694, 114] width 67 height 12
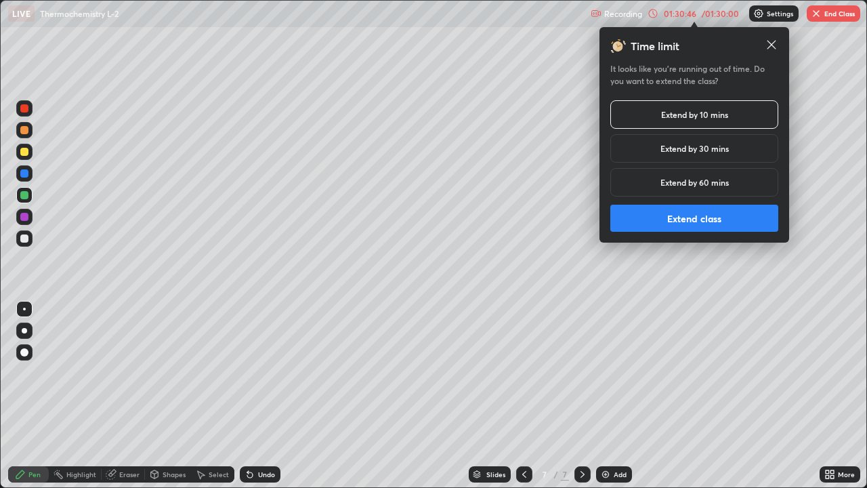
click at [701, 214] on button "Extend class" at bounding box center [695, 218] width 168 height 27
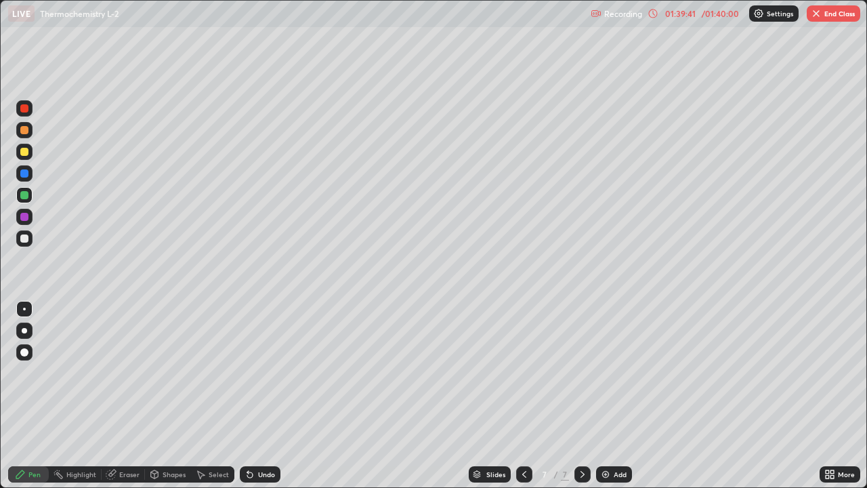
click at [831, 14] on button "End Class" at bounding box center [834, 13] width 54 height 16
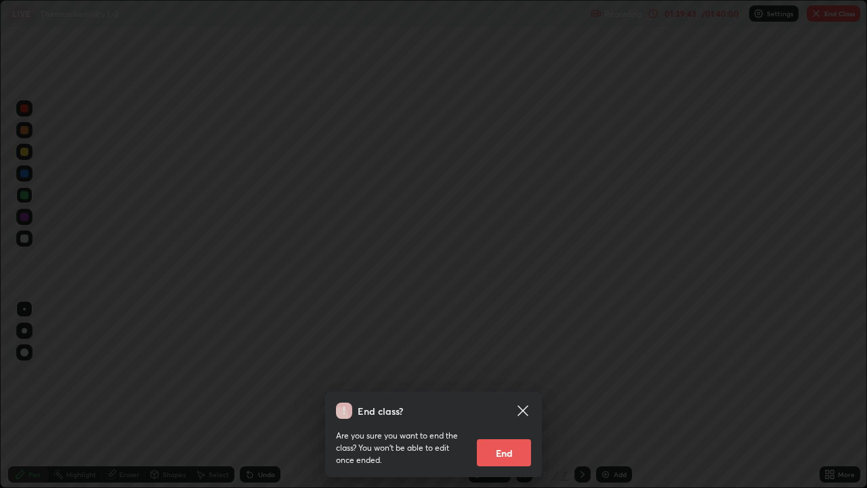
click at [518, 396] on button "End" at bounding box center [504, 452] width 54 height 27
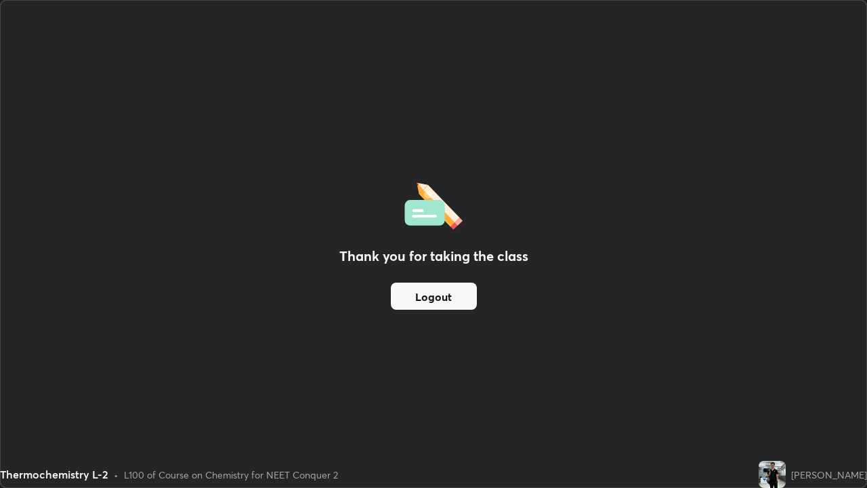
click at [442, 298] on button "Logout" at bounding box center [434, 296] width 86 height 27
